Goal: Transaction & Acquisition: Purchase product/service

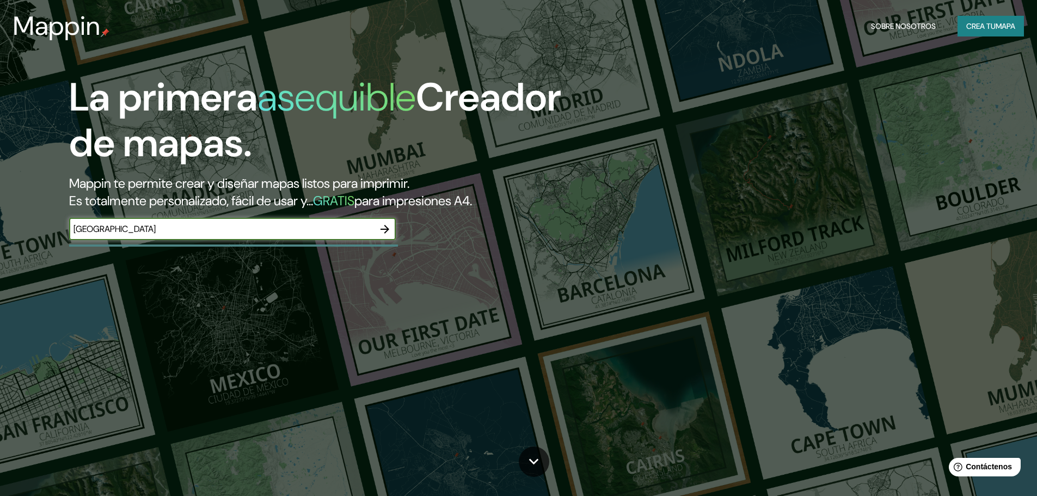
type input "barranquilla"
click at [378, 232] on icon "button" at bounding box center [384, 229] width 13 height 13
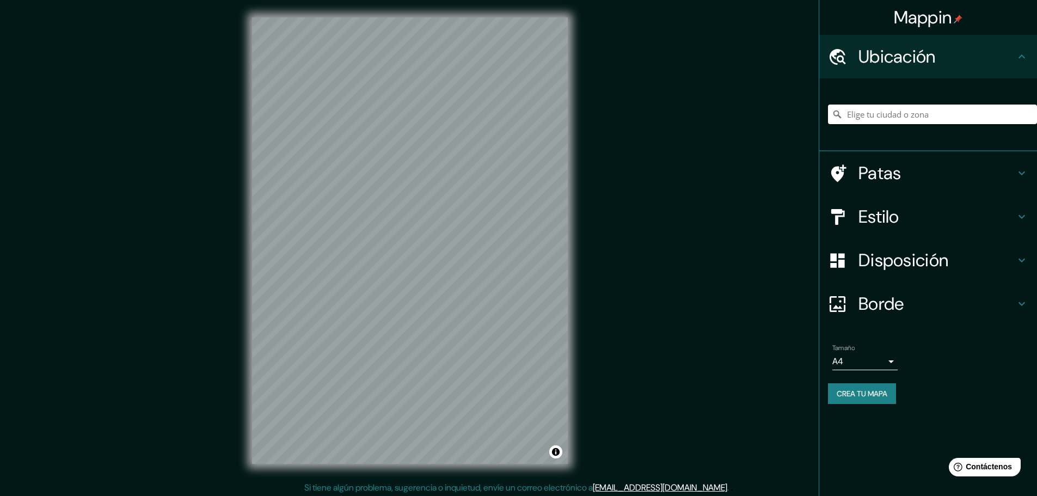
click at [913, 112] on input "Elige tu ciudad o zona" at bounding box center [932, 115] width 209 height 20
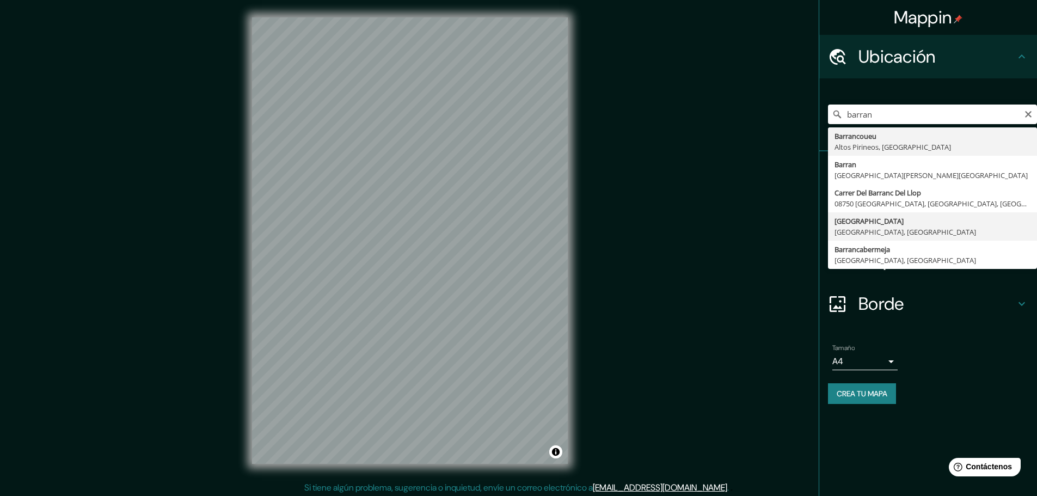
type input "Barranquilla, Atlántico, Colombia"
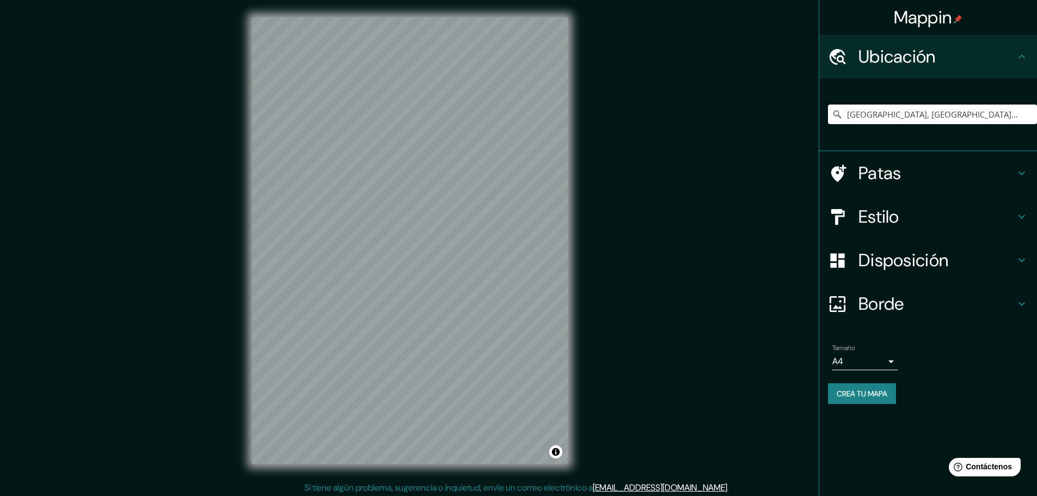
click at [865, 214] on font "Estilo" at bounding box center [878, 216] width 41 height 23
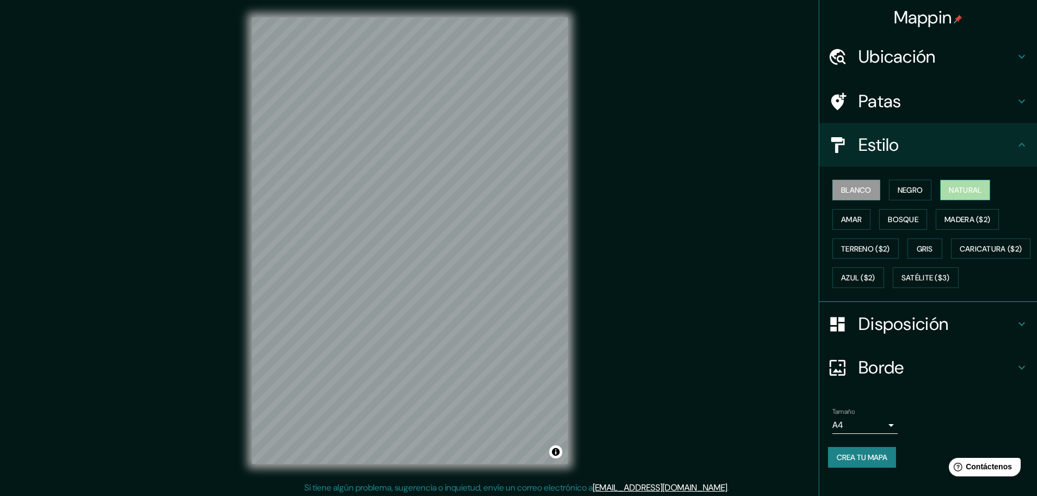
click at [960, 190] on font "Natural" at bounding box center [965, 190] width 33 height 10
click at [871, 462] on font "Crea tu mapa" at bounding box center [862, 457] width 51 height 10
click at [857, 221] on button "Amar" at bounding box center [851, 219] width 38 height 21
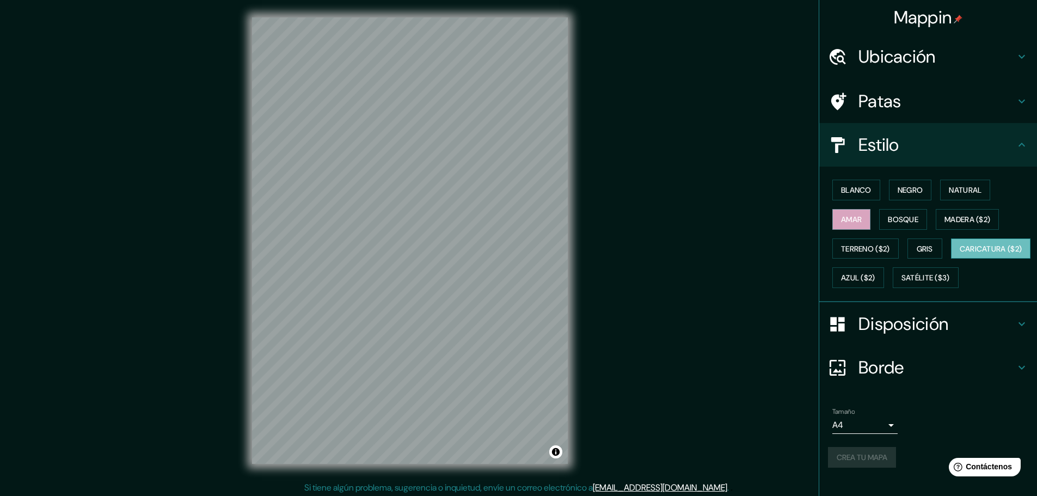
click at [960, 254] on font "Caricatura ($2)" at bounding box center [991, 249] width 63 height 10
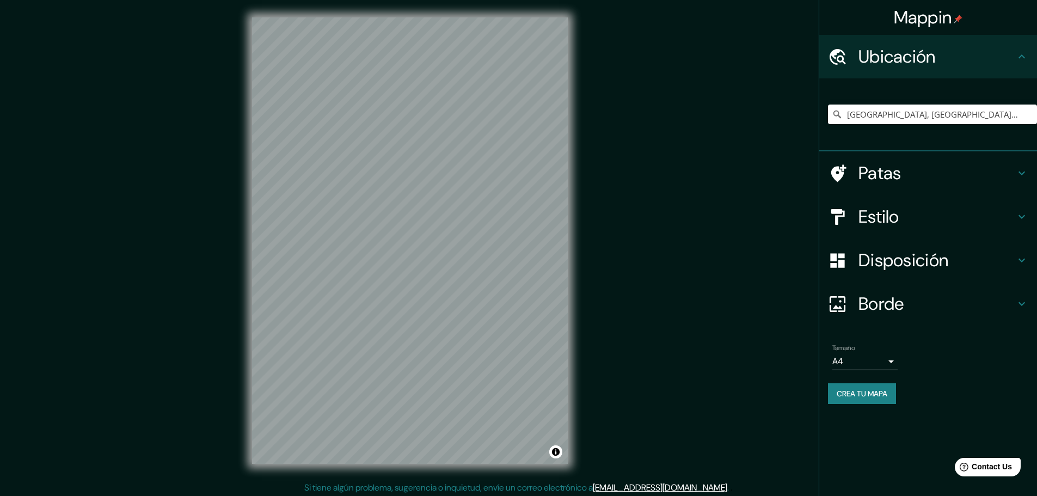
click at [914, 230] on div "Estilo" at bounding box center [928, 217] width 218 height 44
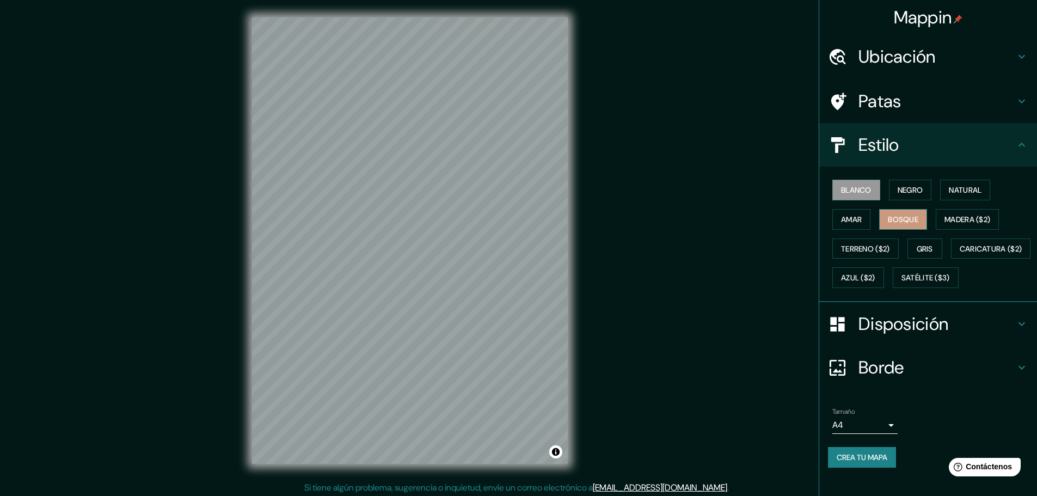
click at [907, 222] on font "Bosque" at bounding box center [903, 219] width 30 height 10
click at [911, 53] on font "Ubicación" at bounding box center [896, 56] width 77 height 23
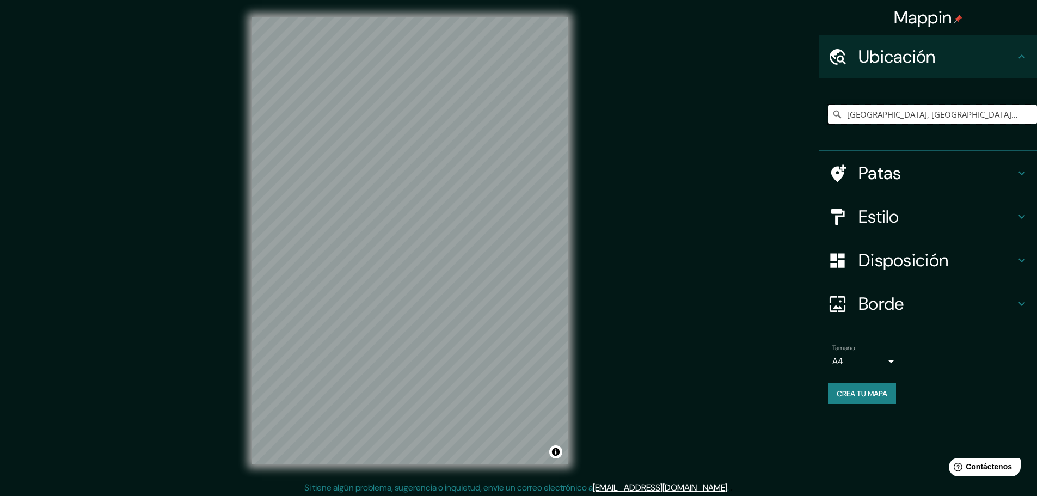
click at [893, 111] on input "Barranquilla, Atlántico, Colombia" at bounding box center [932, 115] width 209 height 20
click at [876, 180] on font "Patas" at bounding box center [879, 173] width 43 height 23
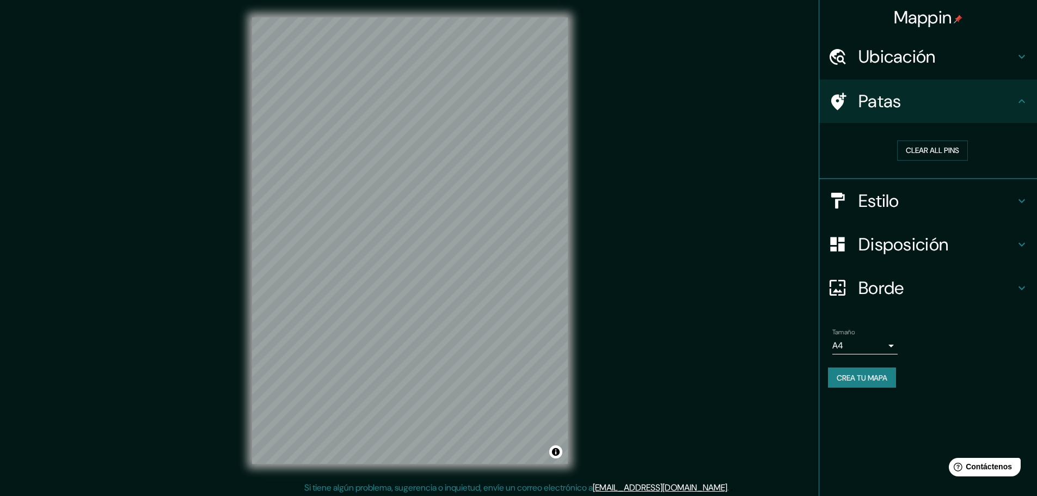
click at [885, 296] on font "Borde" at bounding box center [881, 288] width 46 height 23
